Goal: Communication & Community: Ask a question

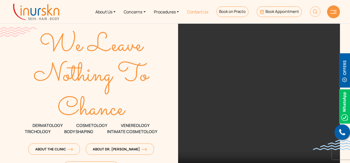
click at [200, 13] on link "Contact Us" at bounding box center [197, 11] width 29 height 19
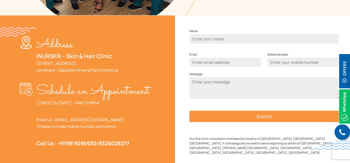
scroll to position [174, 0]
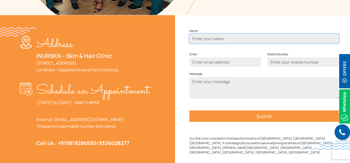
click at [205, 43] on input "Contact form" at bounding box center [265, 38] width 150 height 9
type input "testing website source"
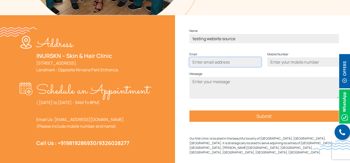
click at [221, 67] on input "Contact form" at bounding box center [226, 61] width 72 height 9
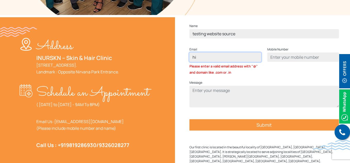
type input "h"
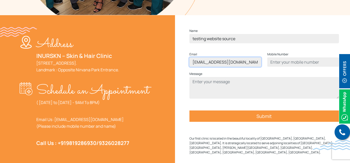
type input "websitesource@gmail.com"
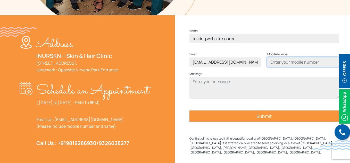
click at [276, 67] on input "Contact form" at bounding box center [303, 61] width 72 height 9
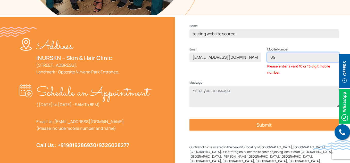
type input "0"
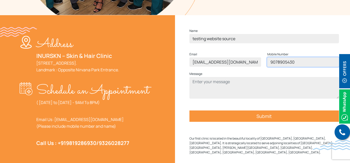
type input "9078905430"
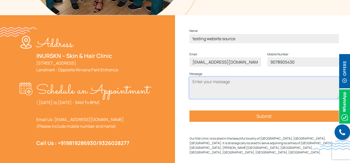
click at [211, 92] on textarea "Contact form" at bounding box center [265, 88] width 150 height 22
type textarea "testing purpose only ius team"
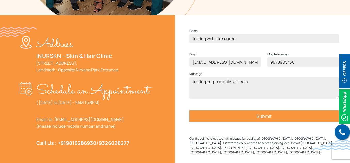
click at [267, 122] on input "Submit" at bounding box center [265, 116] width 150 height 11
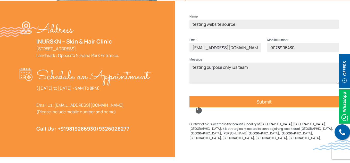
scroll to position [188, 0]
